Goal: Find specific page/section: Find specific page/section

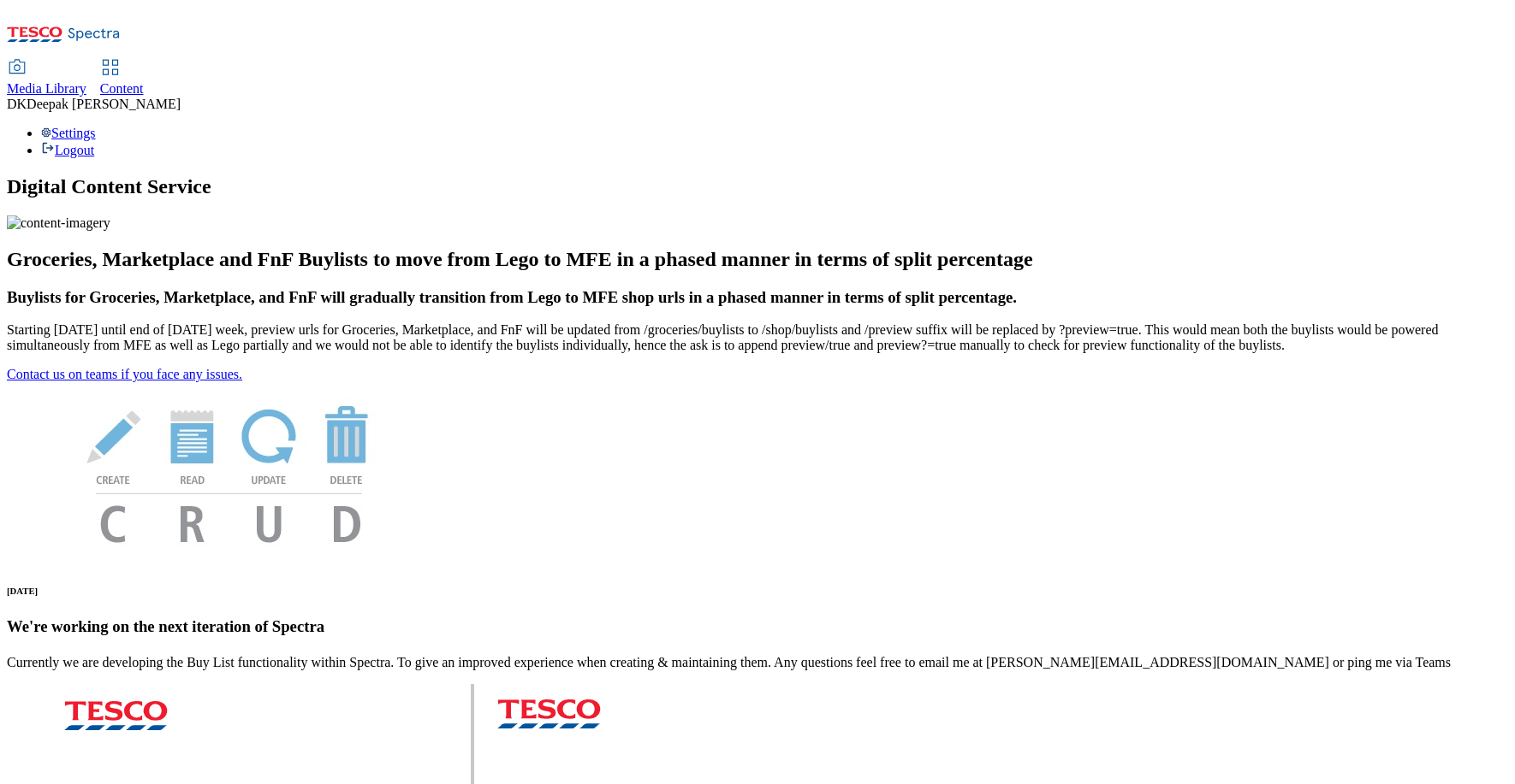
click at [144, 81] on span "Content" at bounding box center [121, 88] width 43 height 14
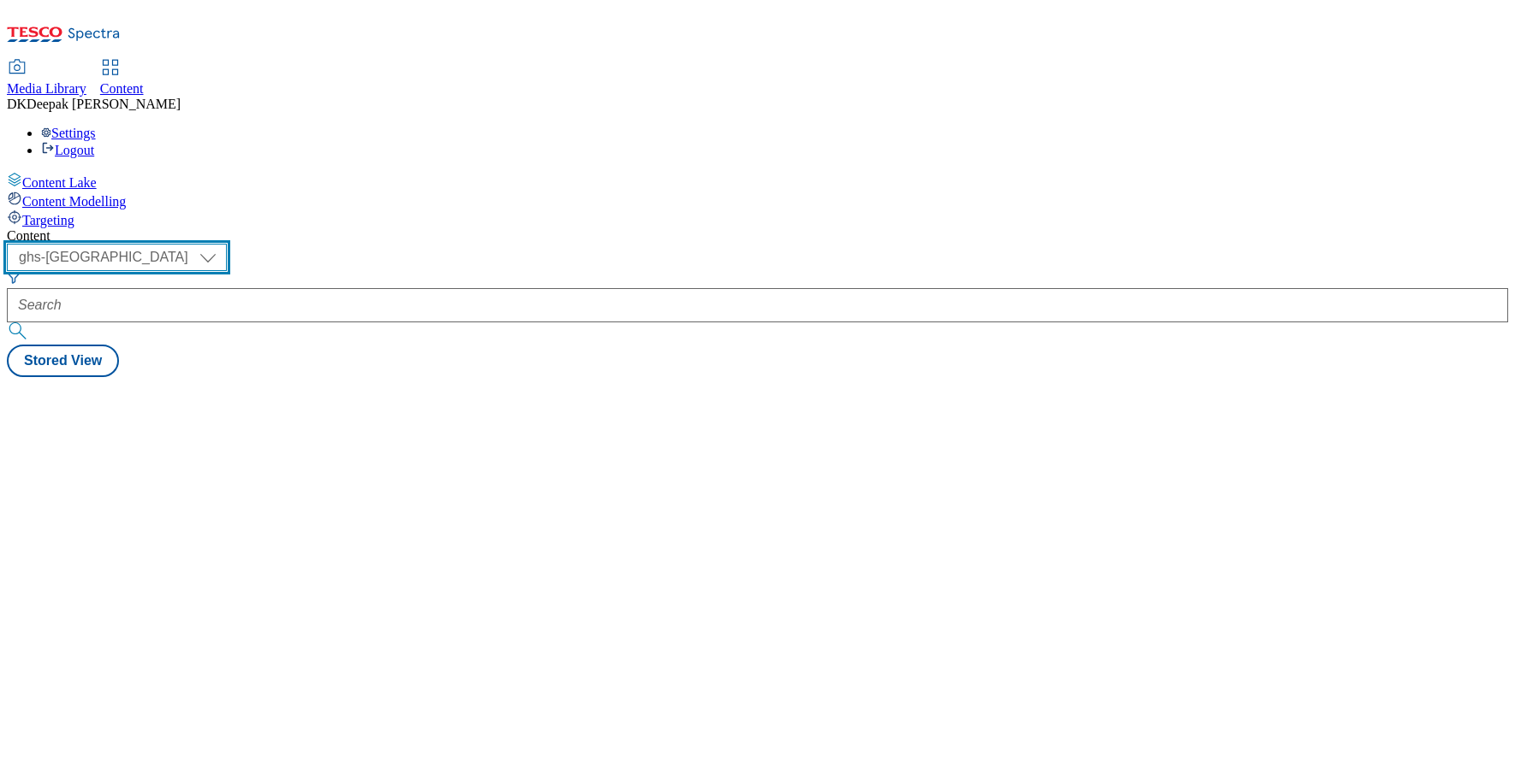
click at [227, 244] on select "ghs-roi ghs-[GEOGRAPHIC_DATA]" at bounding box center [117, 257] width 220 height 27
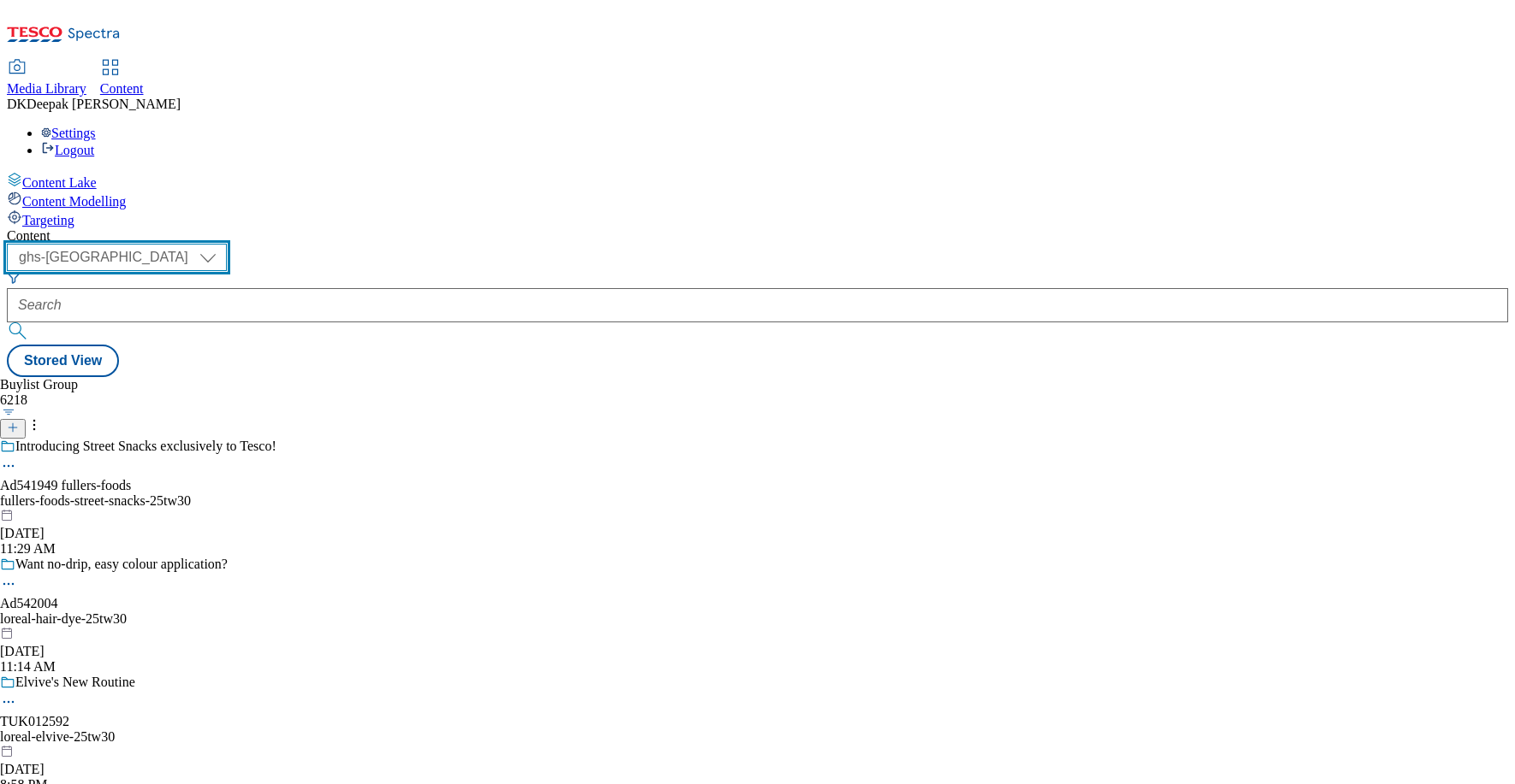
select select "ghs-roi"
click at [223, 244] on select "ghs-roi ghs-[GEOGRAPHIC_DATA]" at bounding box center [117, 257] width 220 height 27
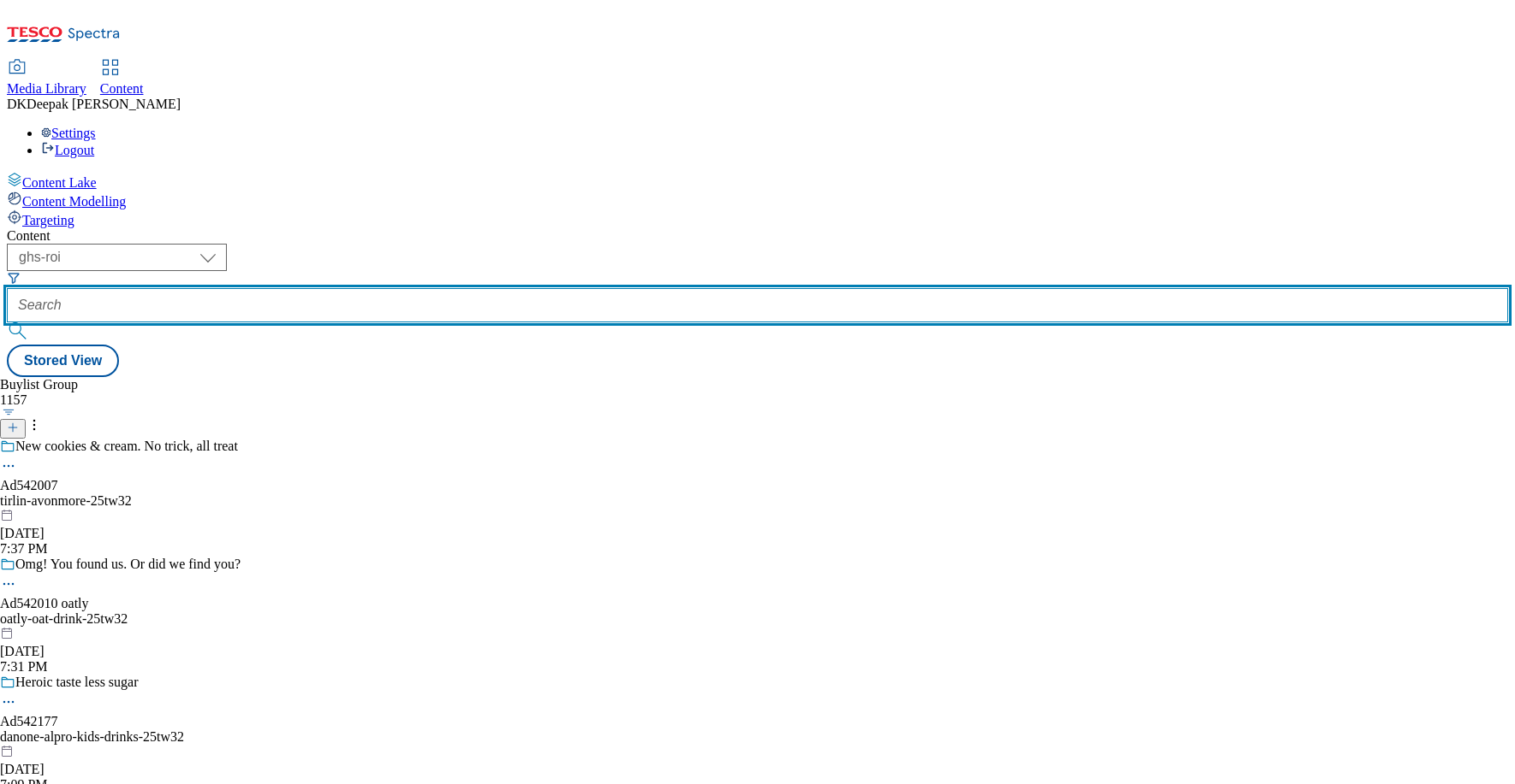
click at [426, 289] on input "text" at bounding box center [757, 305] width 1501 height 34
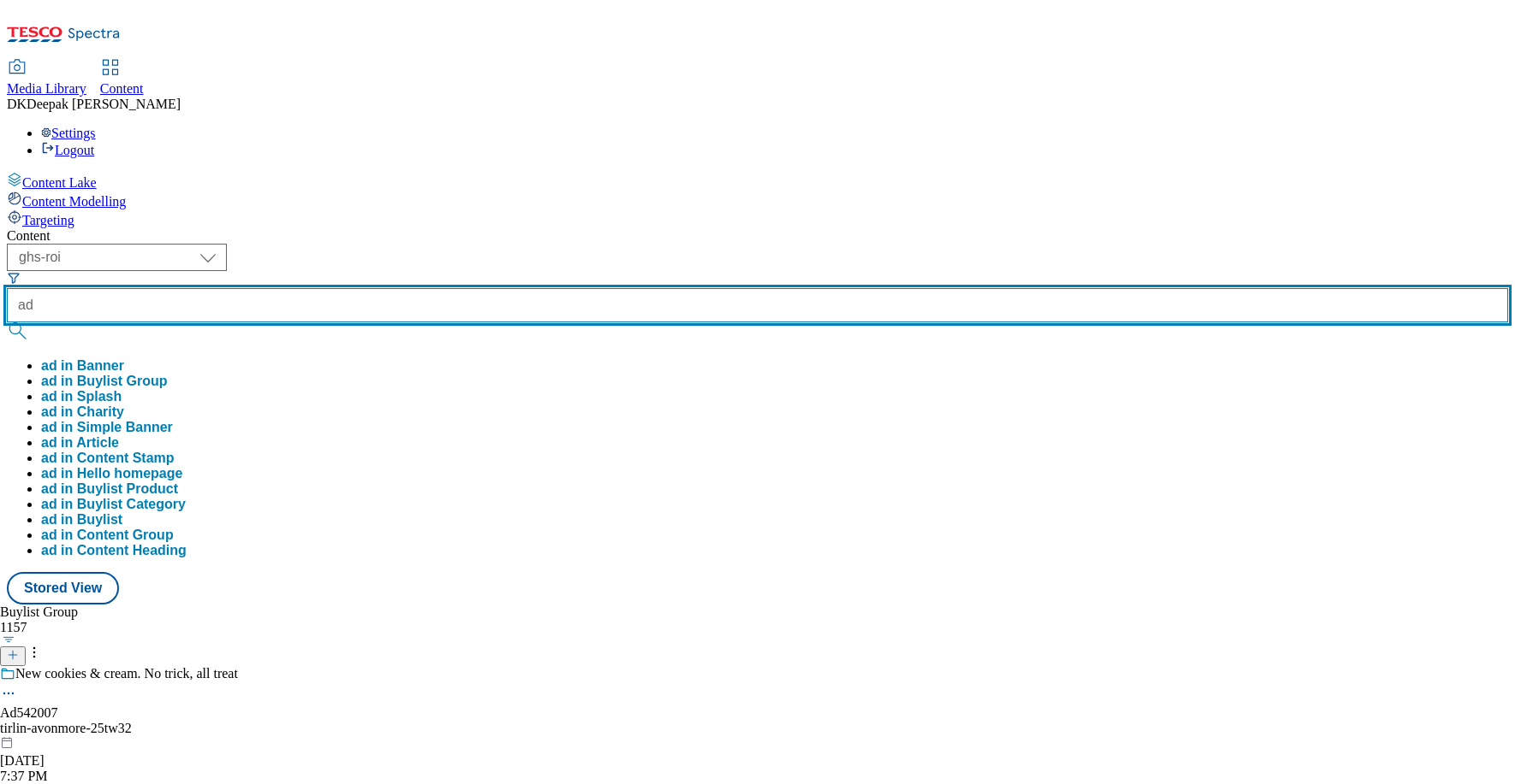
paste input "542009"
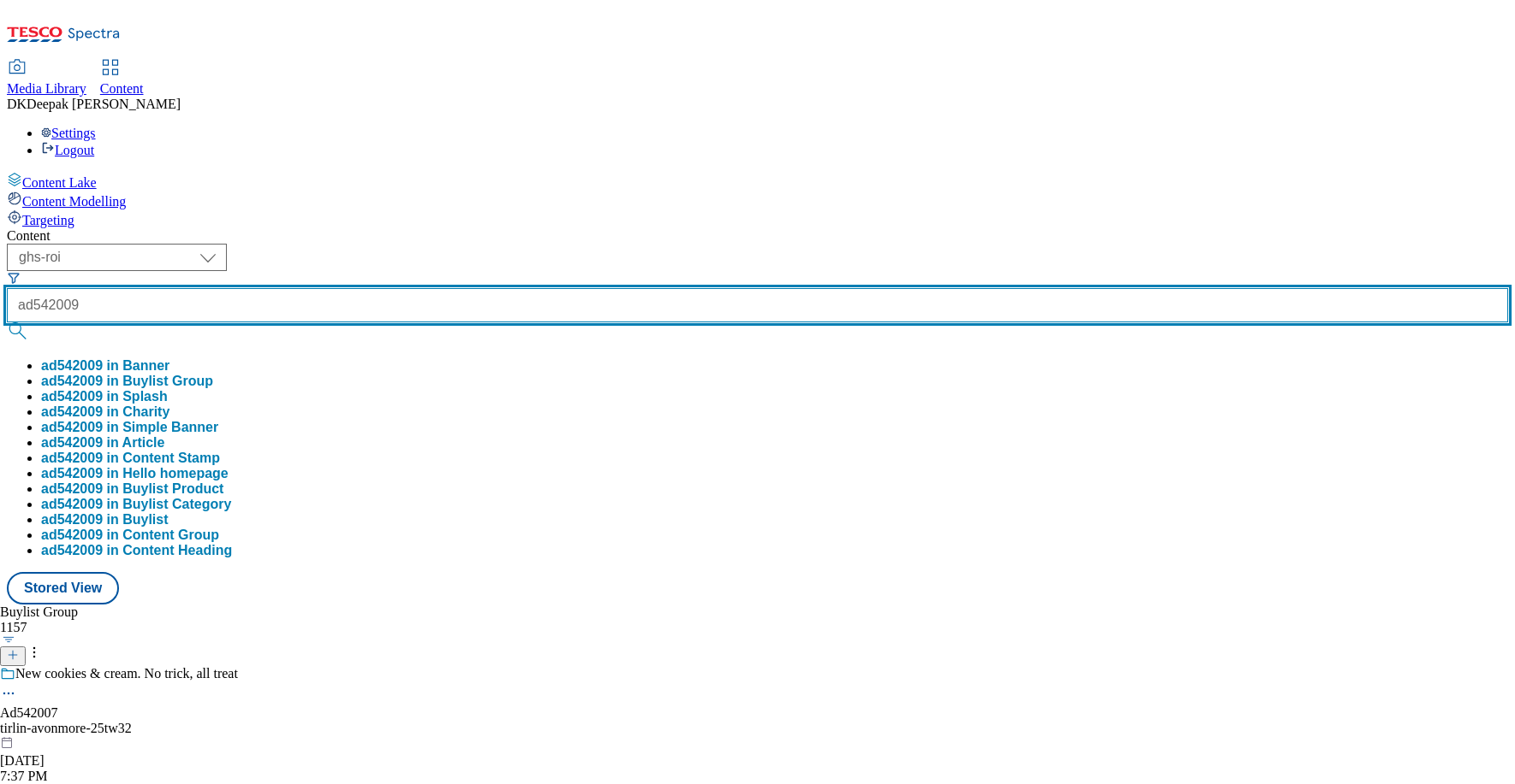
type input "ad542009"
click at [7, 322] on button "submit" at bounding box center [19, 330] width 24 height 17
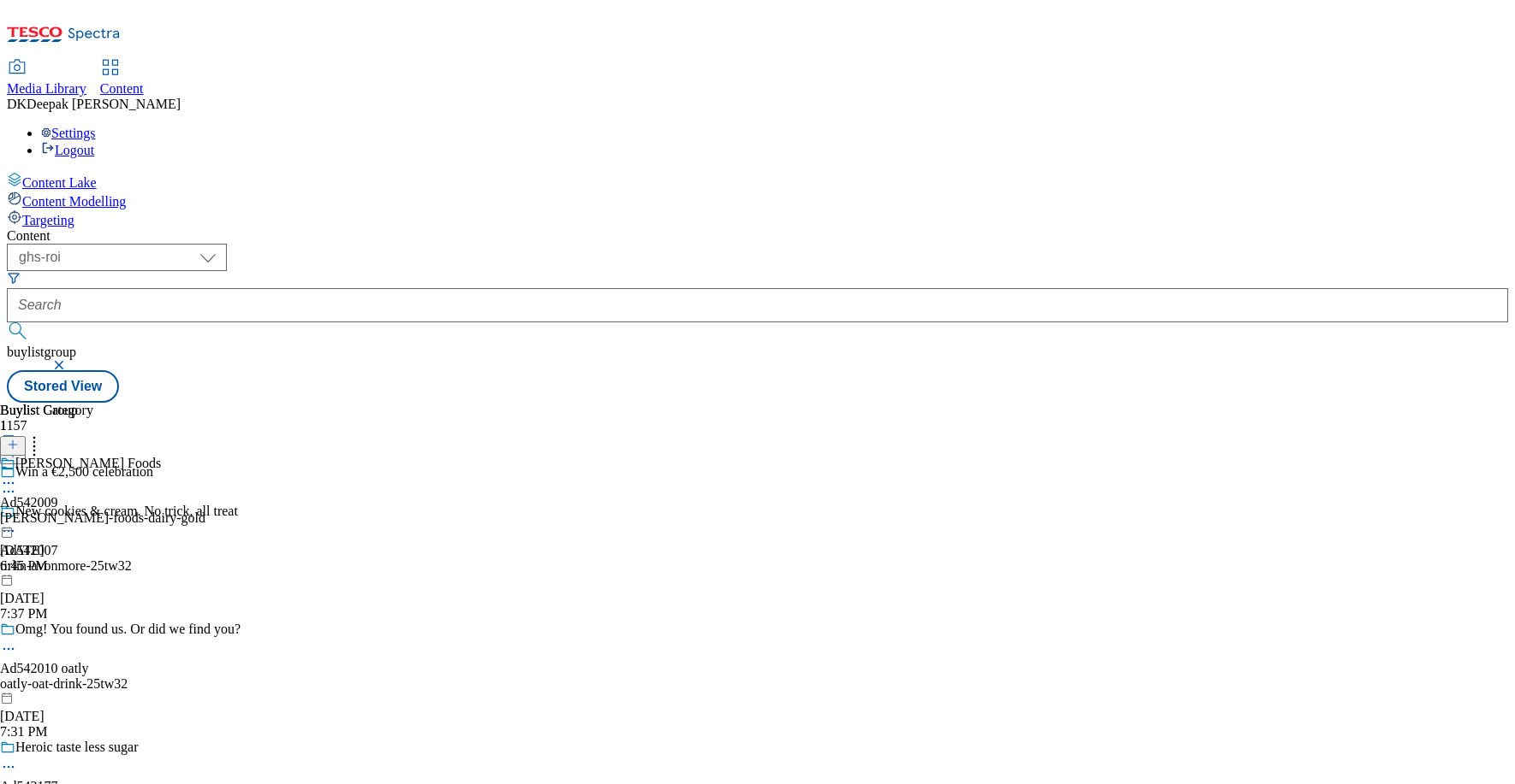
click at [206, 510] on div "[PERSON_NAME]-foods-dairy-gold" at bounding box center [102, 517] width 206 height 15
click at [135, 456] on div "55238977 Dairygold Original 454g [DATE] 5:41 PM" at bounding box center [67, 513] width 135 height 115
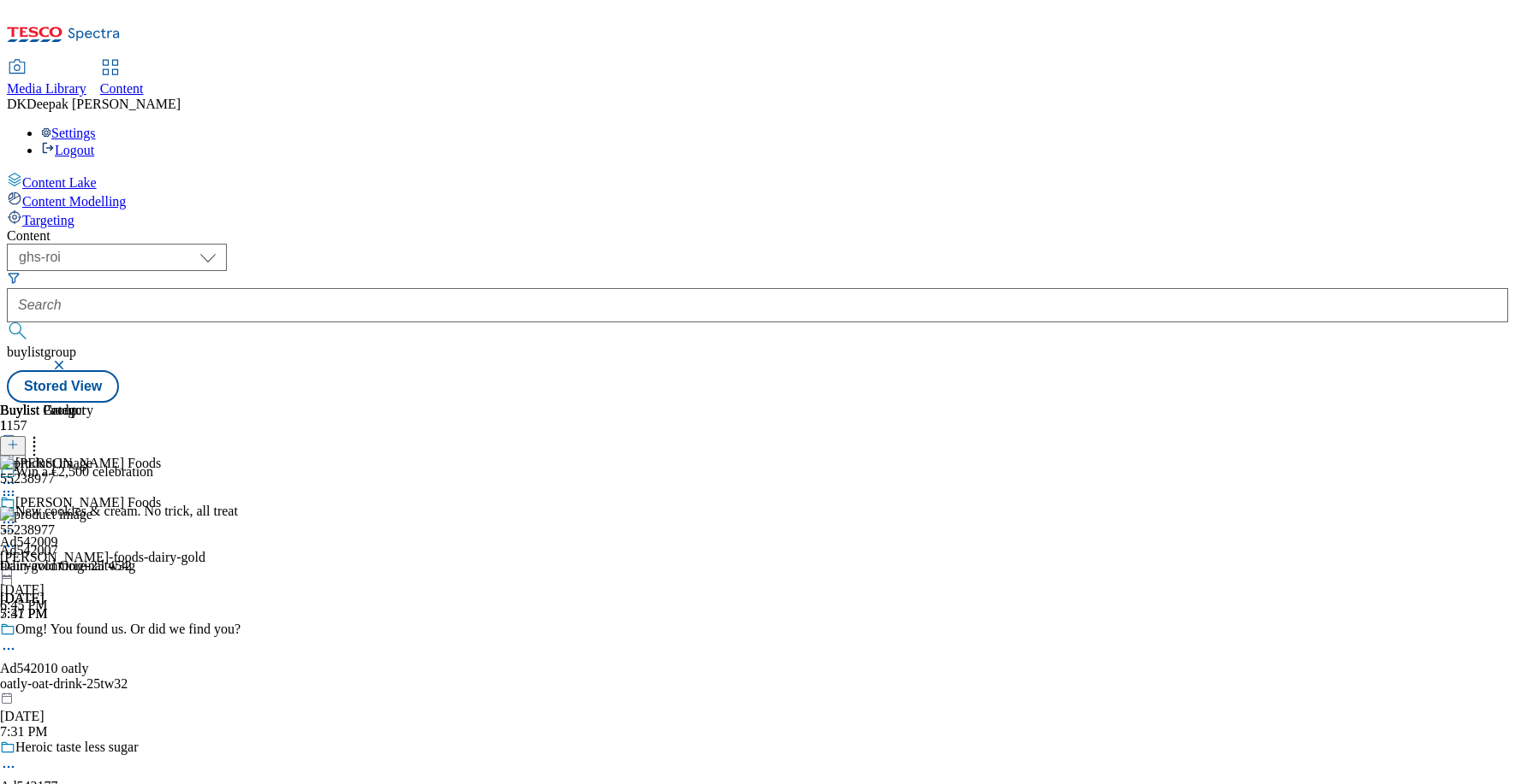
click at [708, 403] on div "Buylist 1 Pick up promotional pack to enter Pick up promotional pack to enter A…" at bounding box center [757, 403] width 1501 height 0
click at [206, 495] on div "[PERSON_NAME] Foods Ad542009 [PERSON_NAME]-foods-dairy-gold [DATE] 6:45 PM" at bounding box center [102, 554] width 206 height 118
click at [17, 514] on icon at bounding box center [8, 522] width 17 height 17
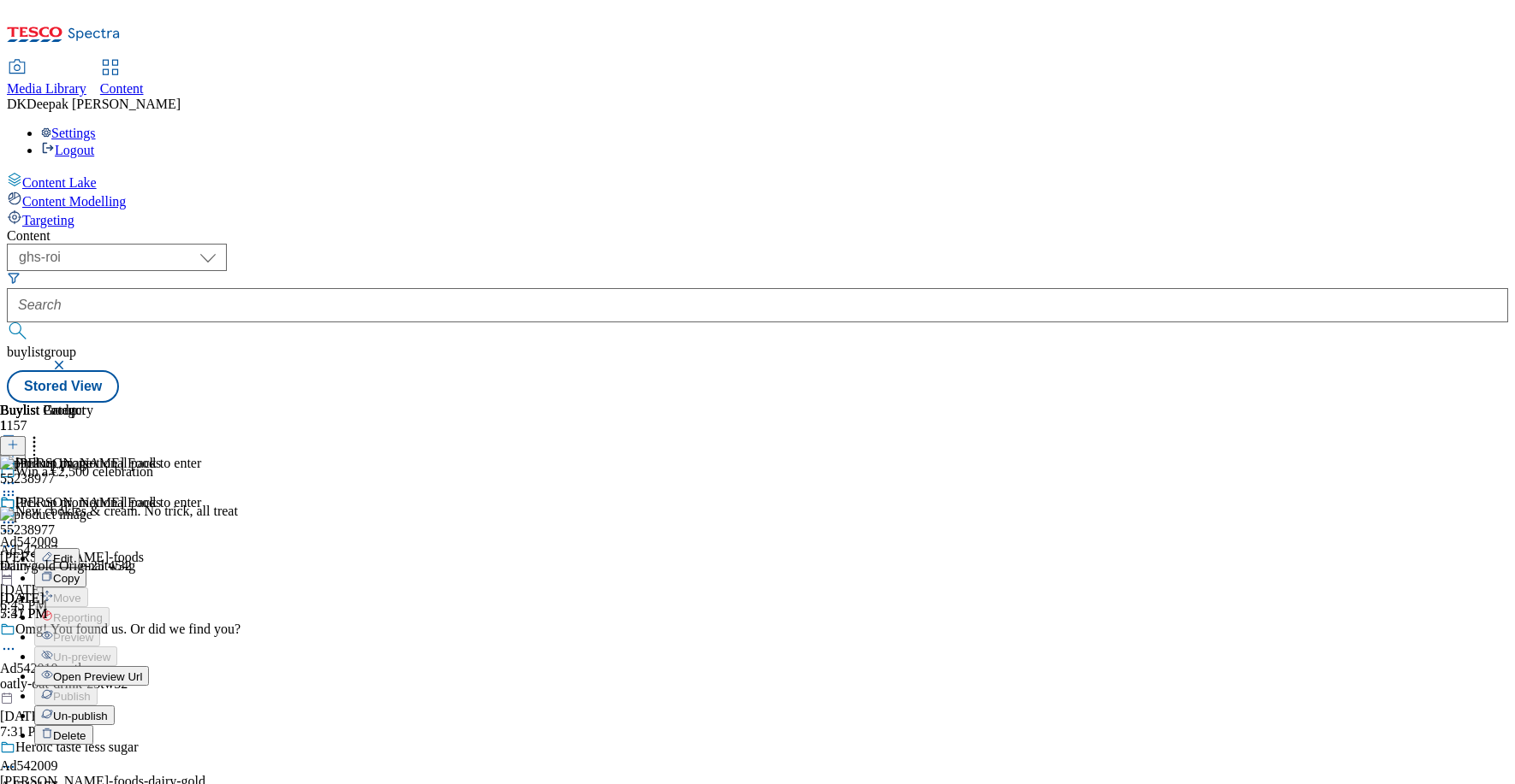
click at [142, 671] on span "Open Preview Url" at bounding box center [97, 677] width 89 height 13
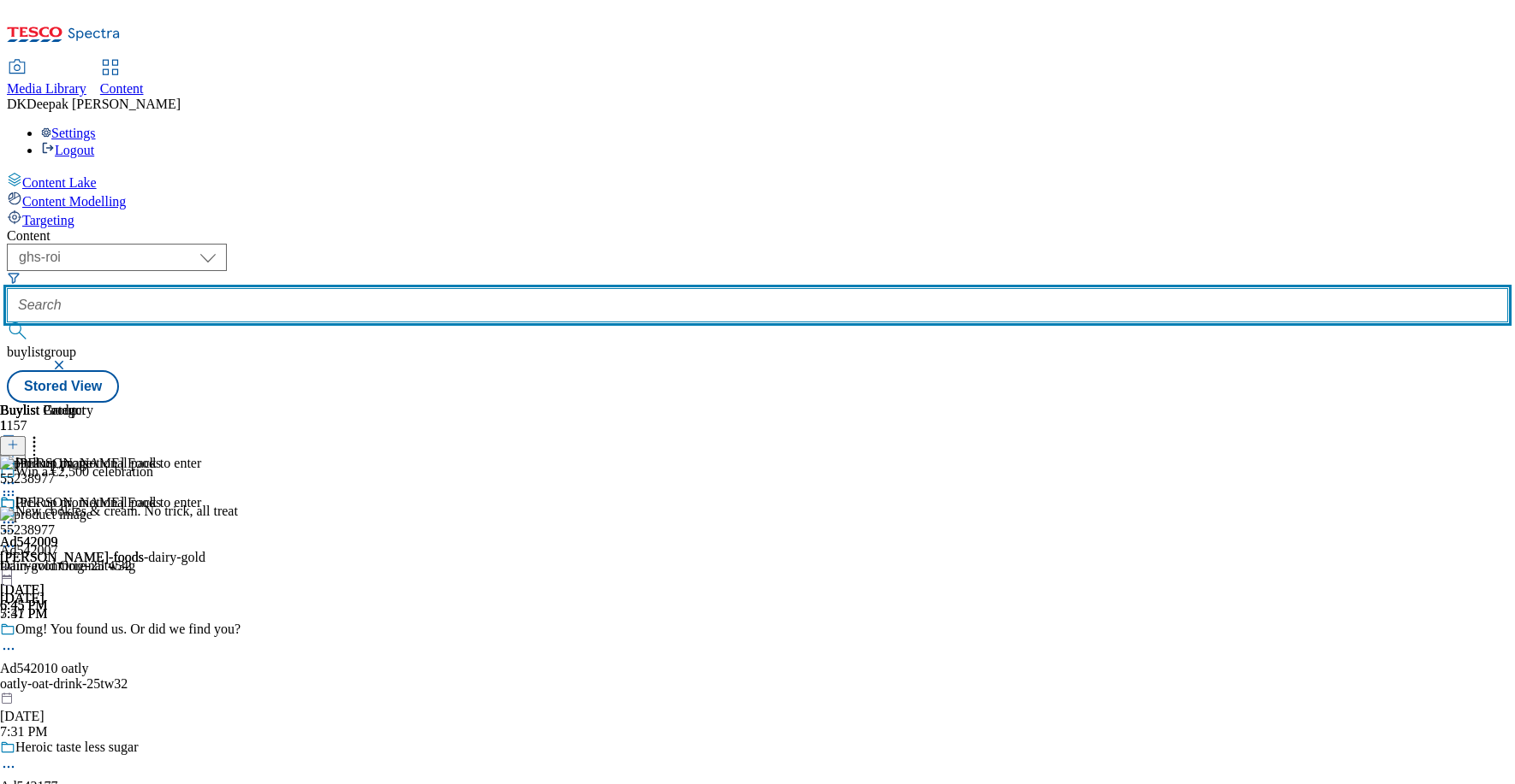
click at [412, 289] on input "text" at bounding box center [757, 305] width 1501 height 34
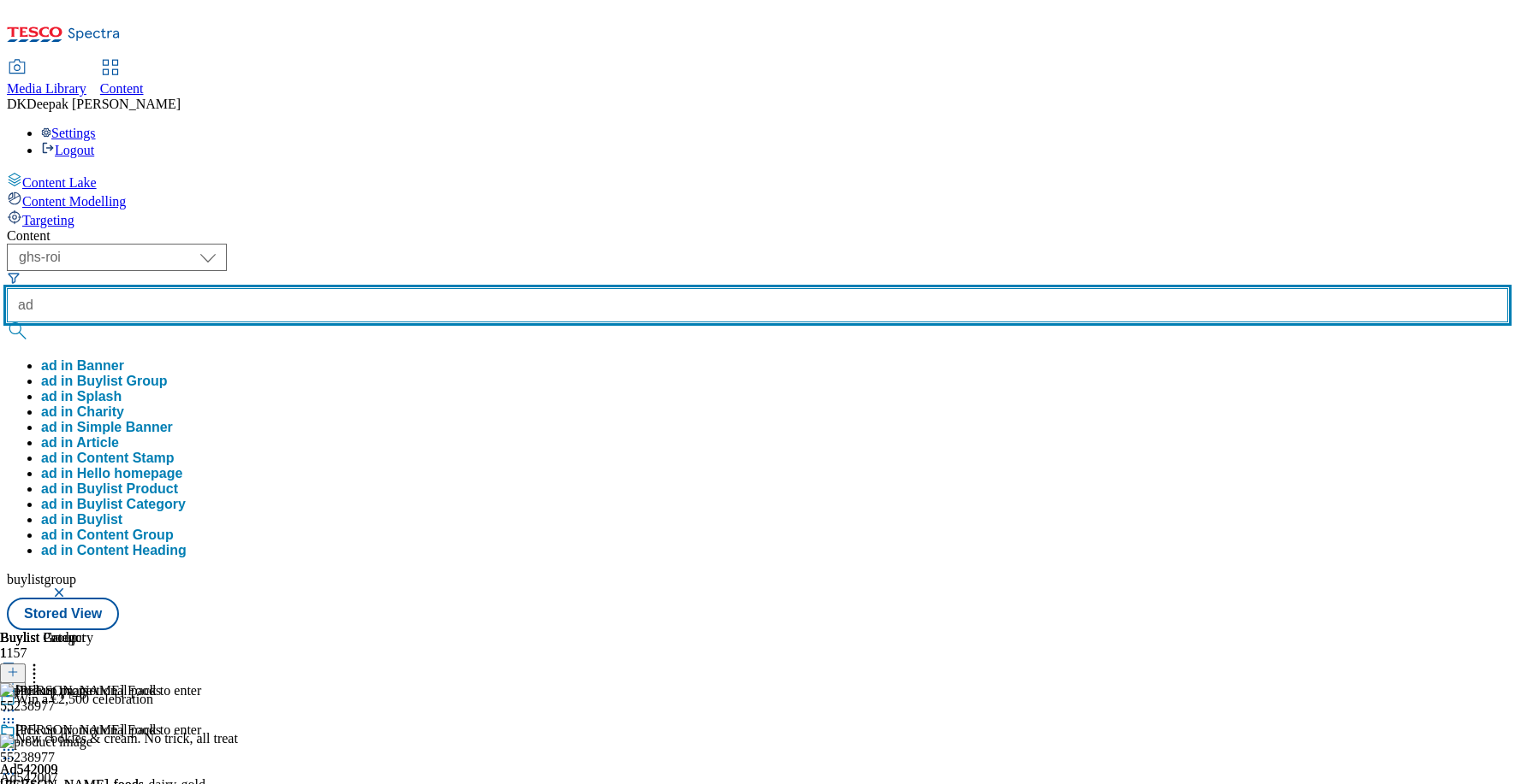
paste input "542007"
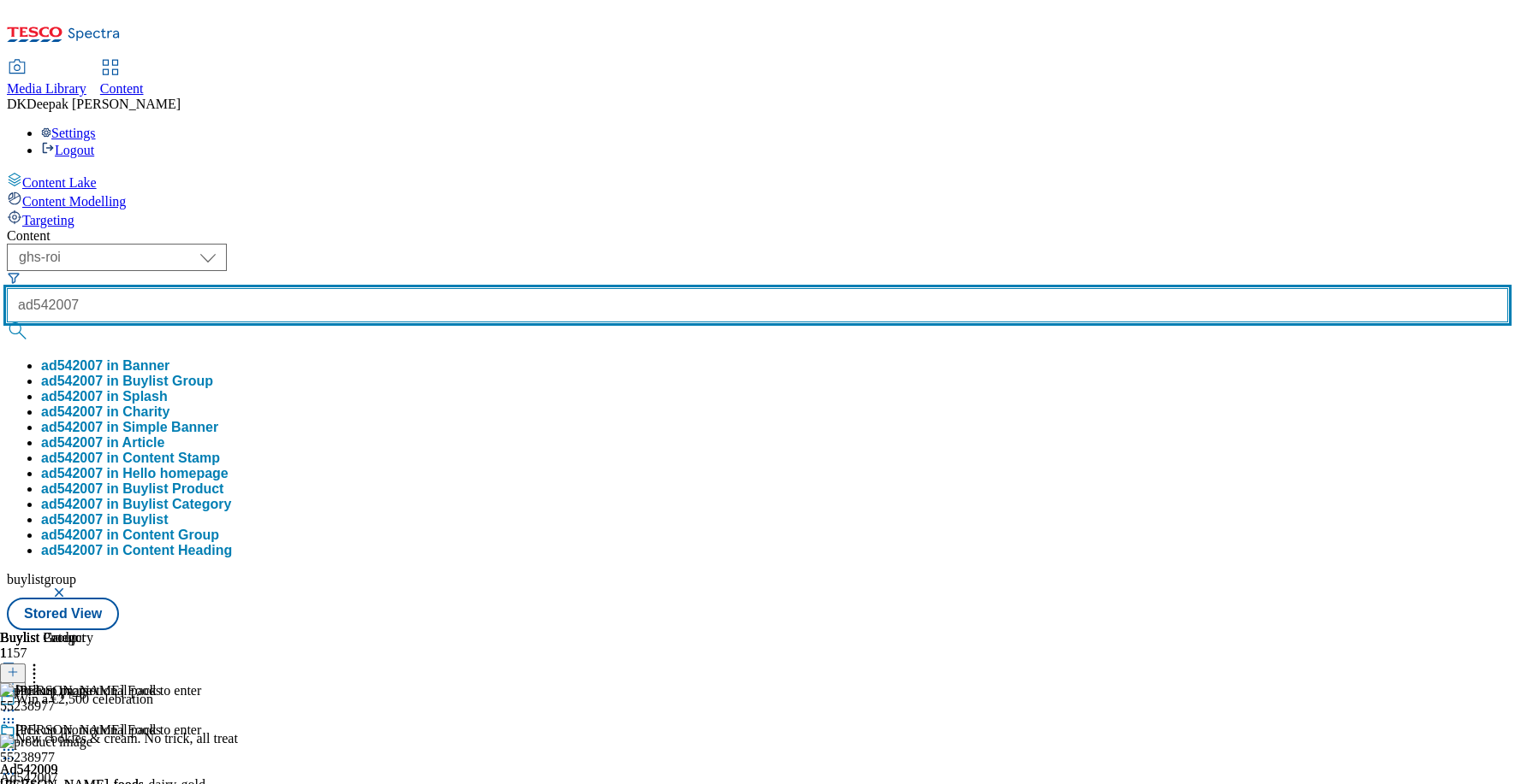
type input "ad542007"
click at [7, 322] on button "submit" at bounding box center [19, 330] width 24 height 17
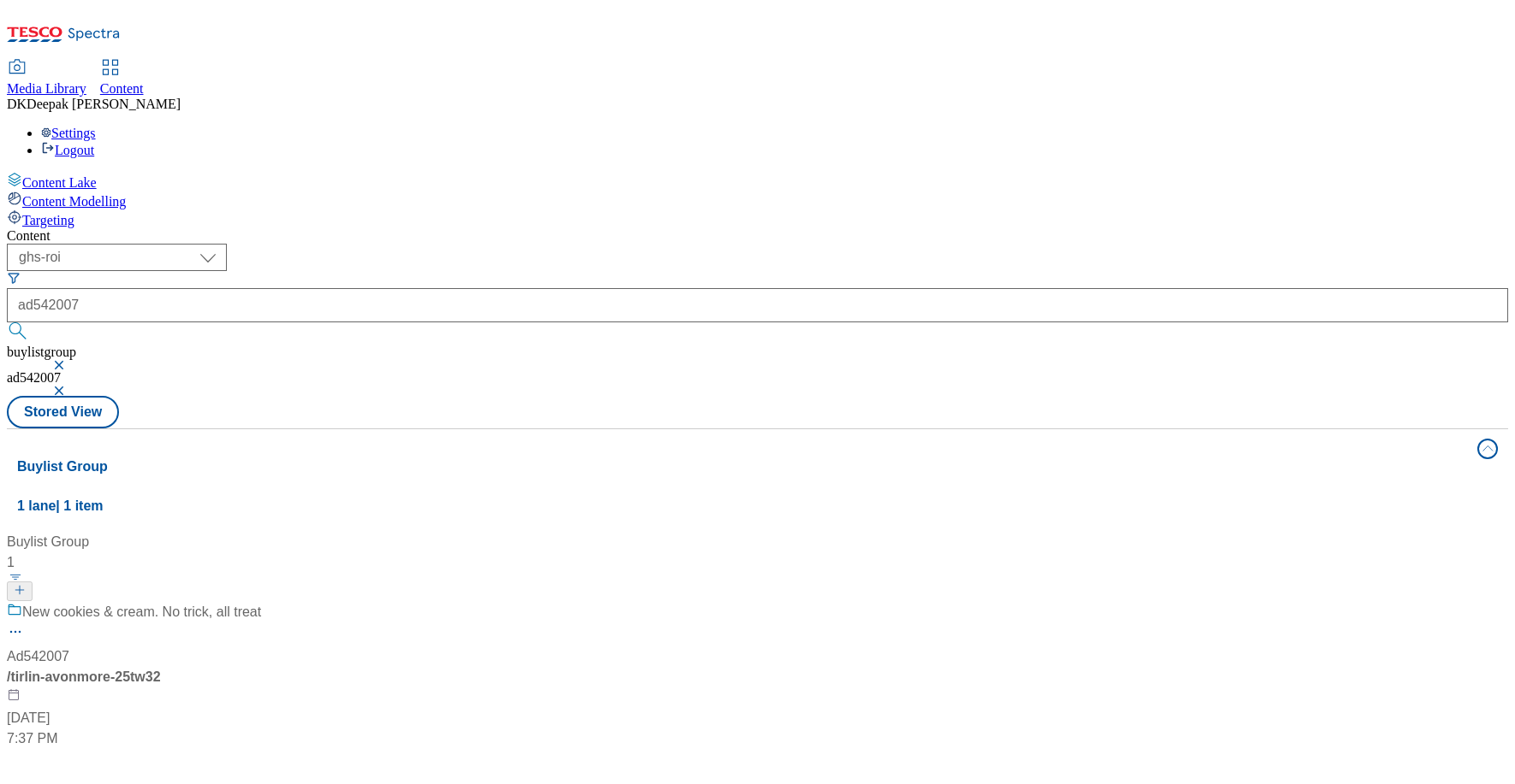
click at [261, 602] on div "New cookies & cream. No trick, all treat Ad542007 / tirlin-avonmore-25tw32 [DAT…" at bounding box center [134, 675] width 254 height 147
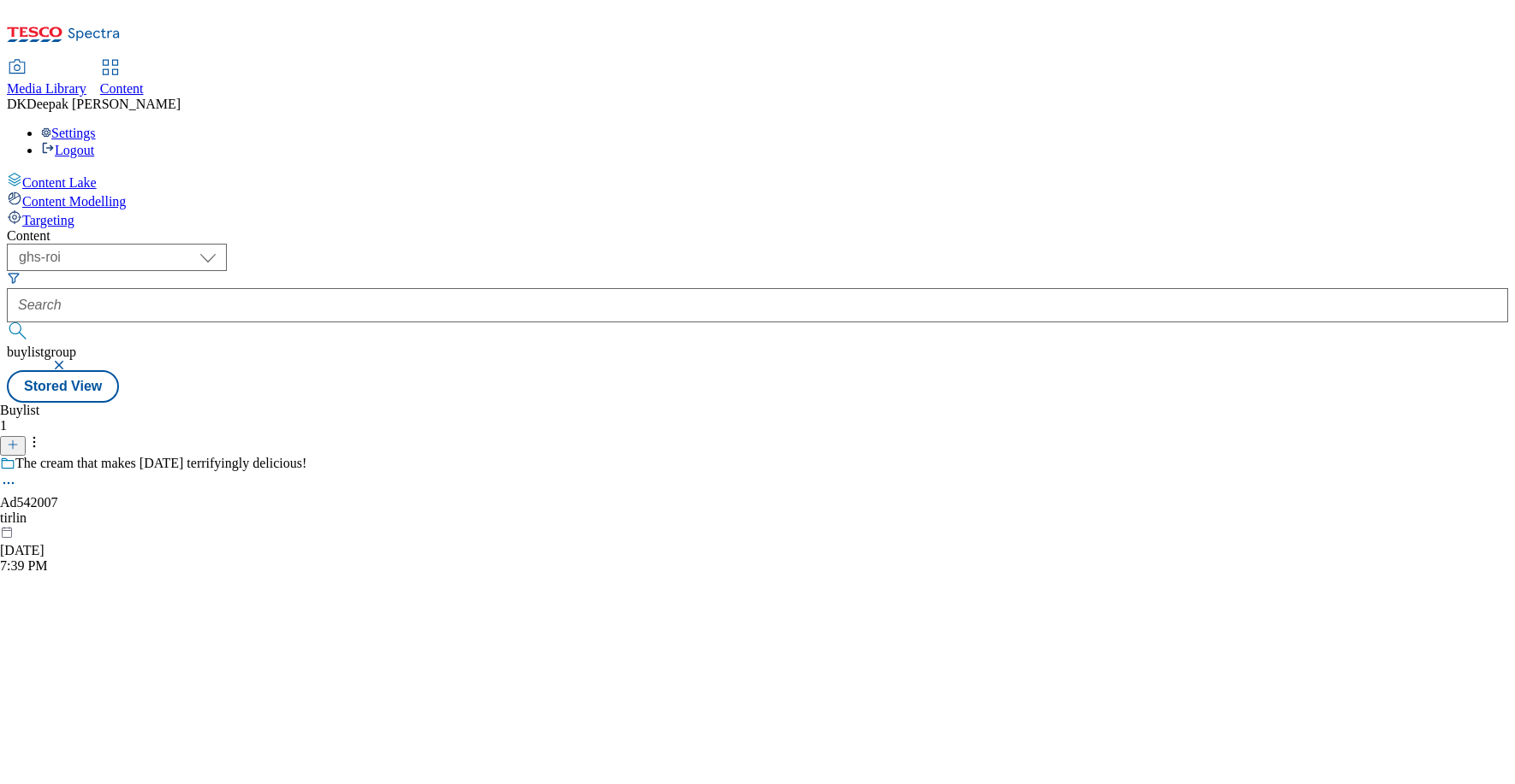
click at [307, 510] on div "tirlin" at bounding box center [153, 517] width 307 height 15
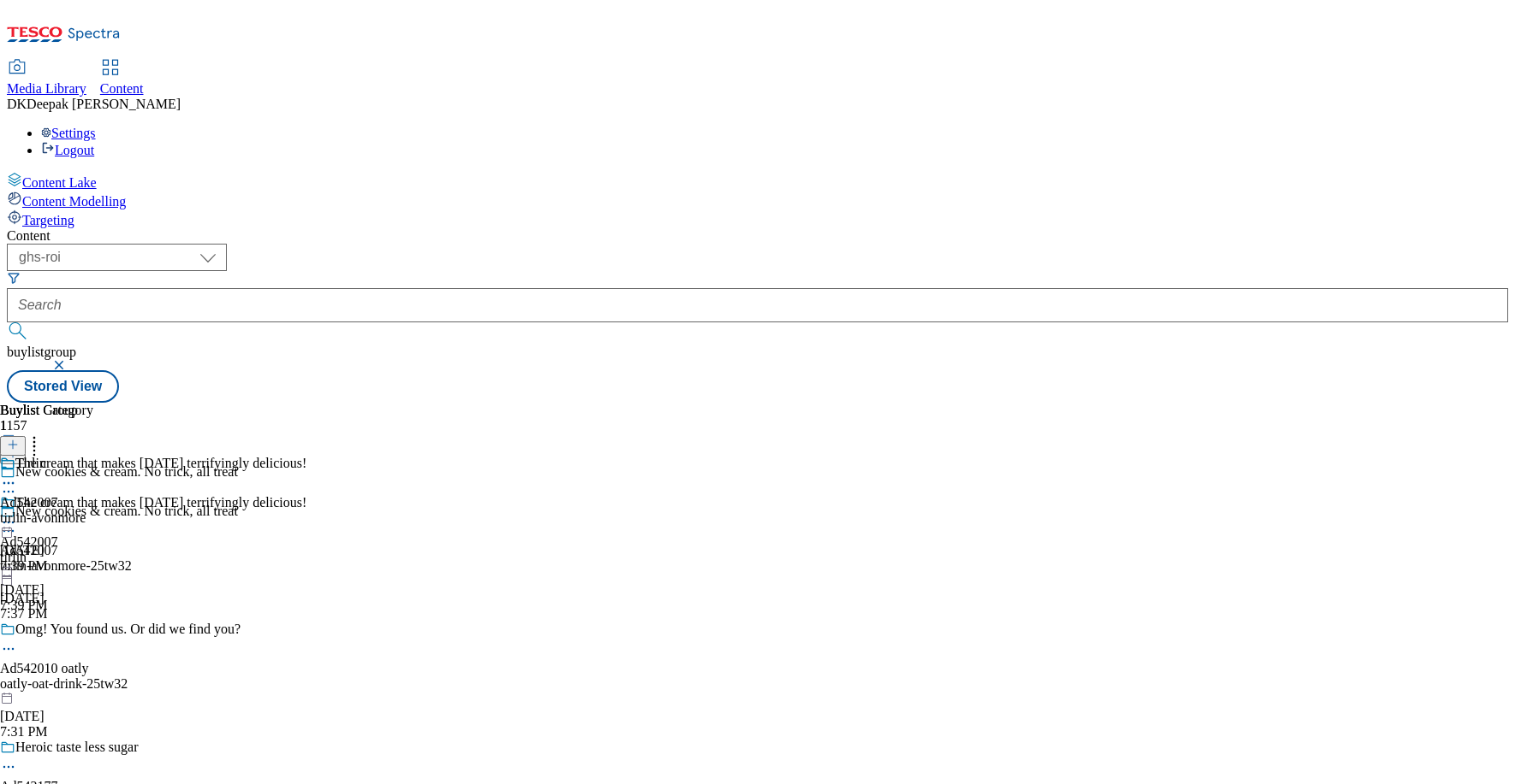
click at [307, 550] on div "tirlin" at bounding box center [153, 557] width 307 height 15
click at [94, 510] on div "tirlin-avonmore" at bounding box center [47, 517] width 94 height 15
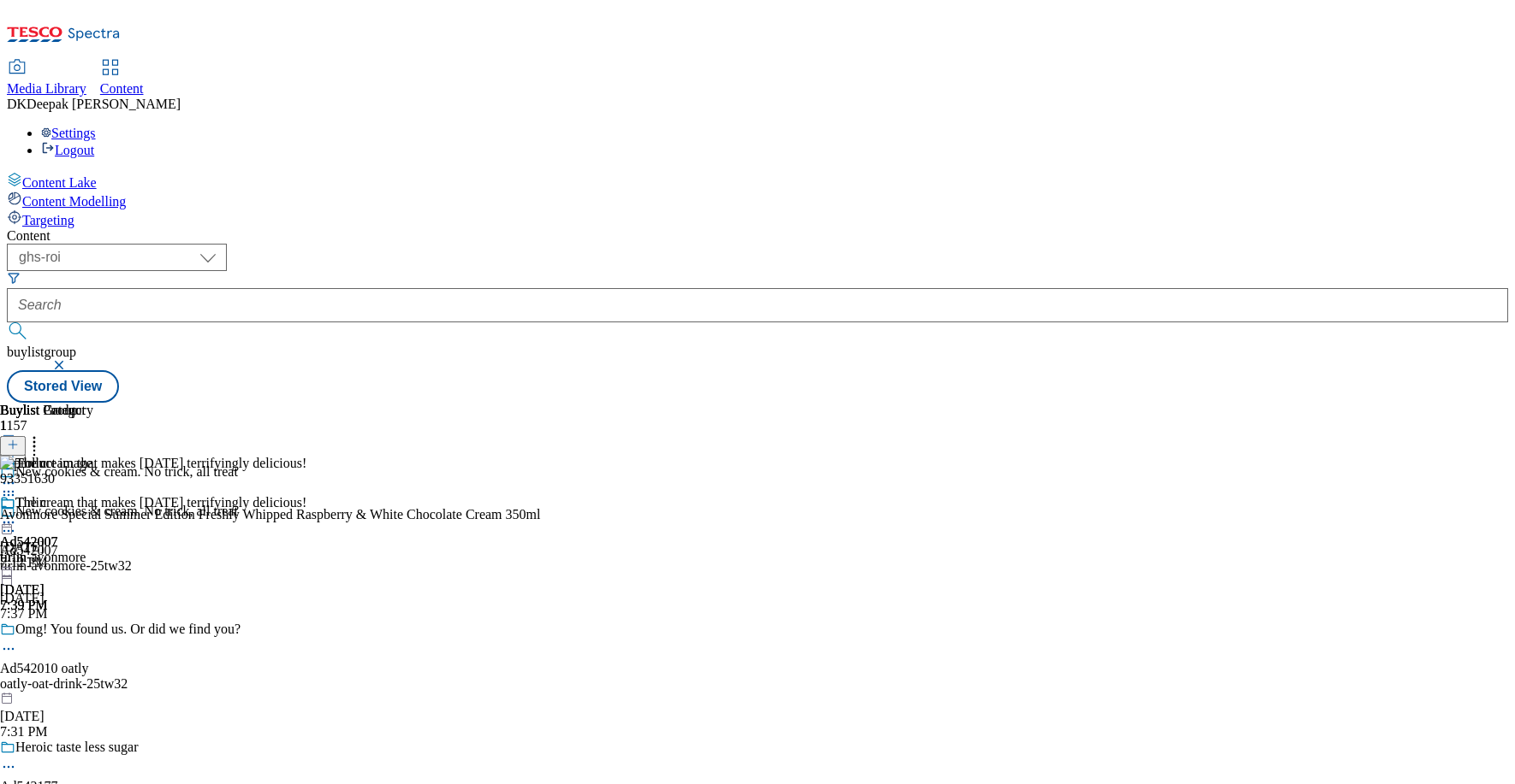
click at [11, 522] on circle at bounding box center [9, 523] width 3 height 3
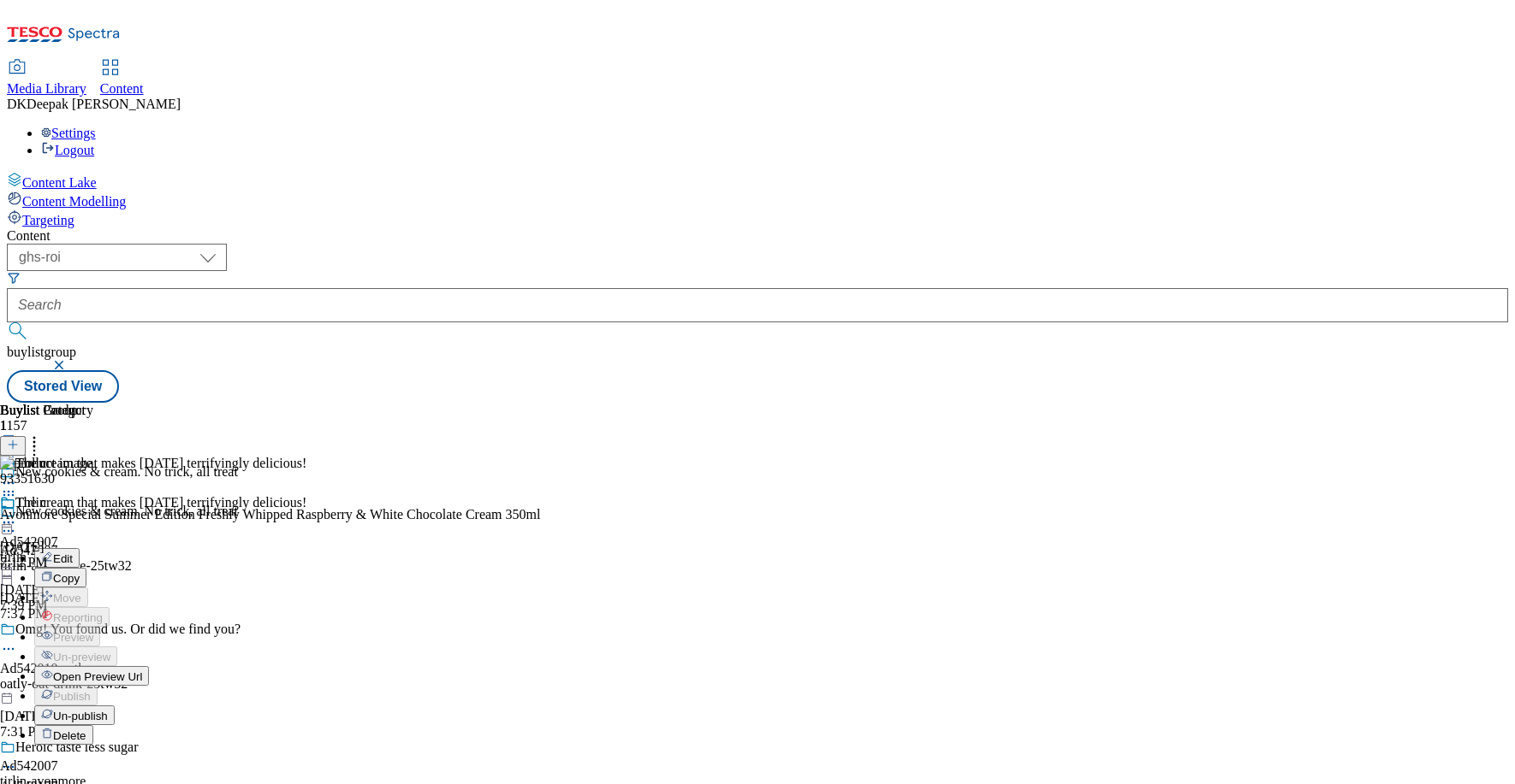
click at [142, 671] on span "Open Preview Url" at bounding box center [97, 677] width 89 height 13
